Goal: Information Seeking & Learning: Learn about a topic

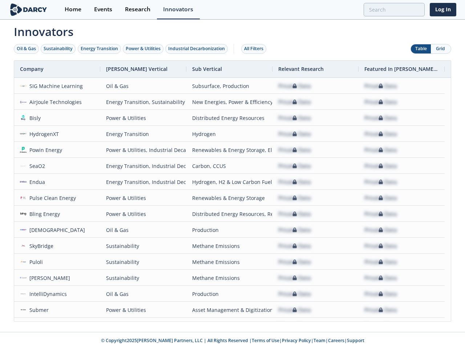
click at [27, 49] on div "Oil & Gas" at bounding box center [26, 48] width 19 height 7
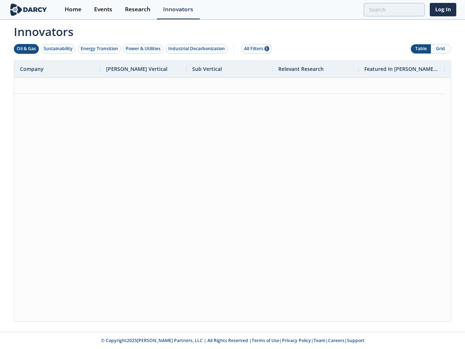
click at [58, 49] on div "Sustainability" at bounding box center [58, 48] width 29 height 7
click at [100, 49] on div "Energy Transition" at bounding box center [99, 48] width 37 height 7
click at [144, 49] on div "Power & Utilities" at bounding box center [143, 48] width 35 height 7
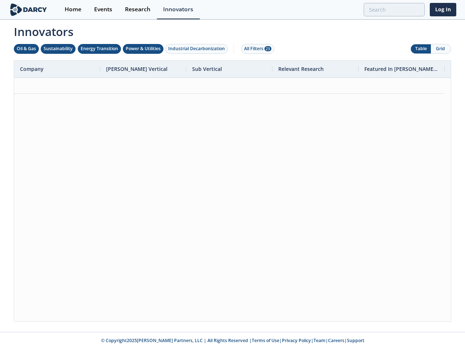
click at [198, 49] on div "Industrial Decarbonization" at bounding box center [196, 48] width 57 height 7
